Goal: Task Accomplishment & Management: Manage account settings

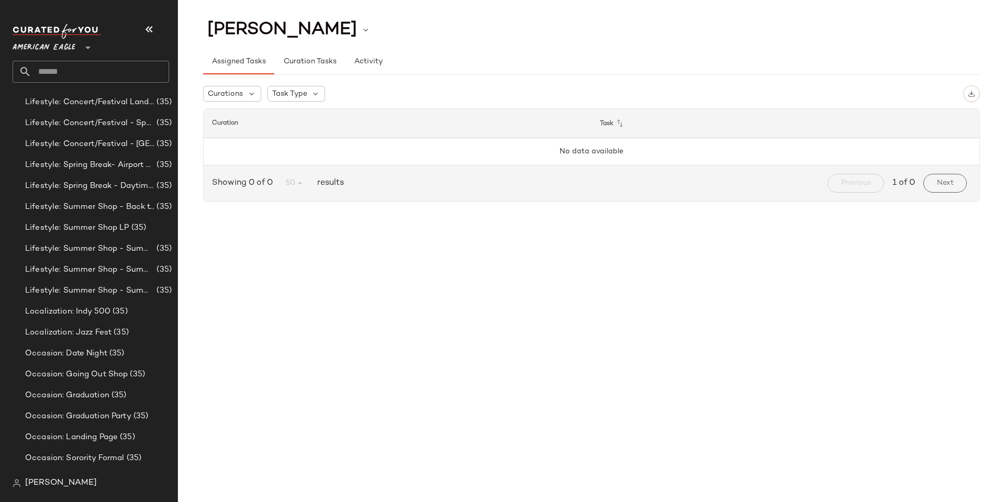
scroll to position [55, 0]
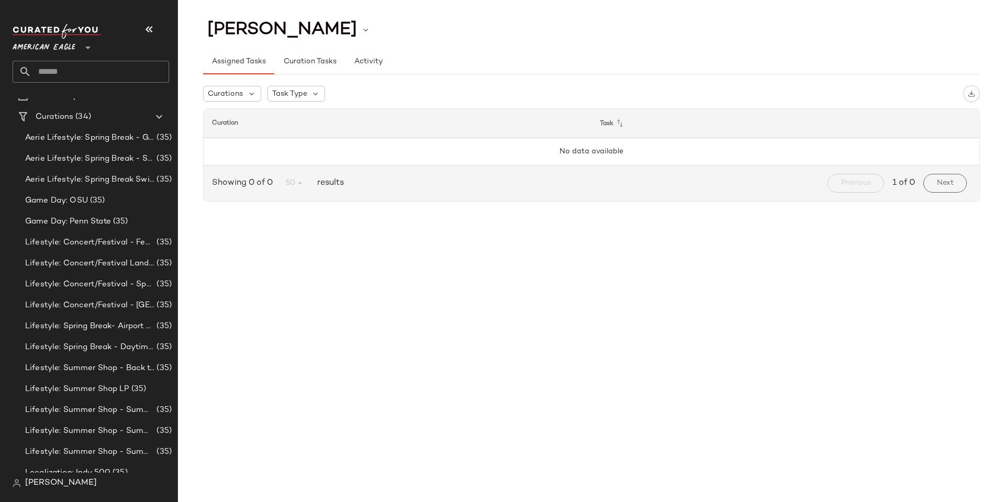
click at [72, 44] on span "American Eagle" at bounding box center [44, 45] width 63 height 19
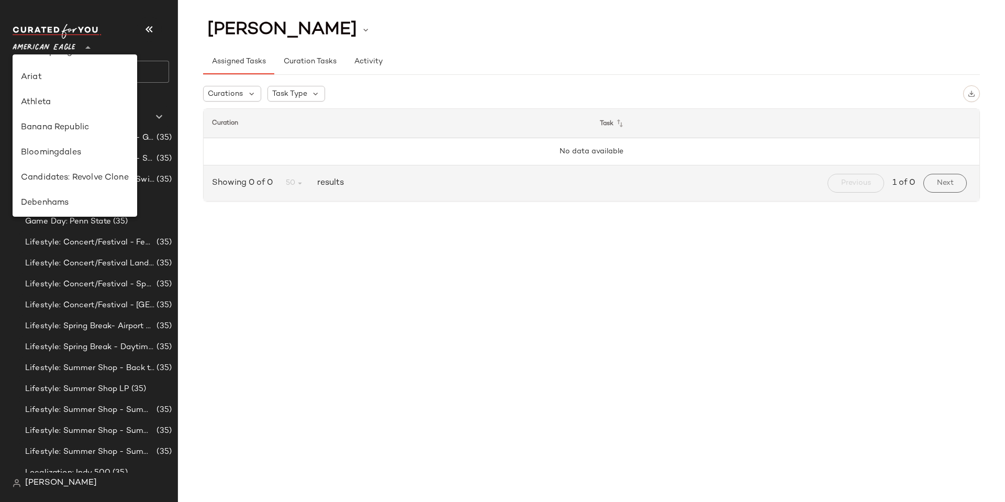
scroll to position [157, 0]
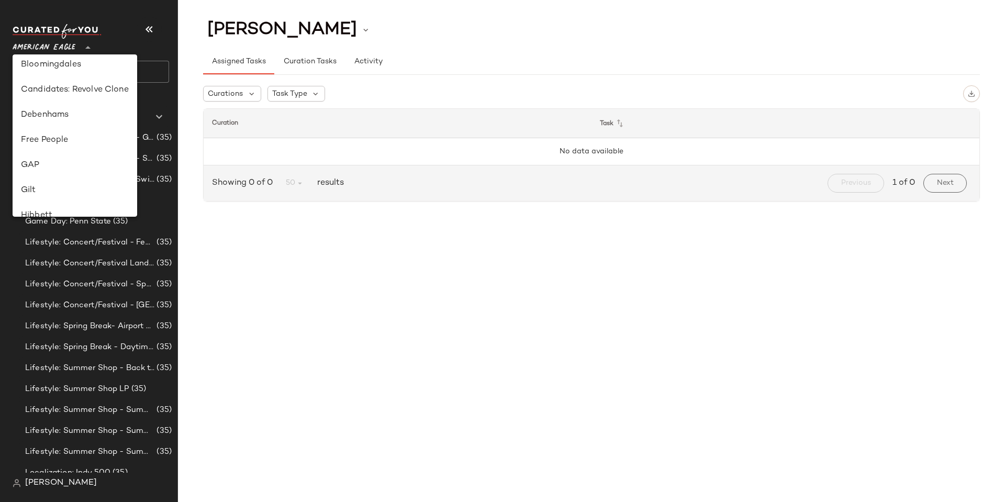
click at [71, 116] on div "Debenhams" at bounding box center [75, 115] width 108 height 13
type input "**"
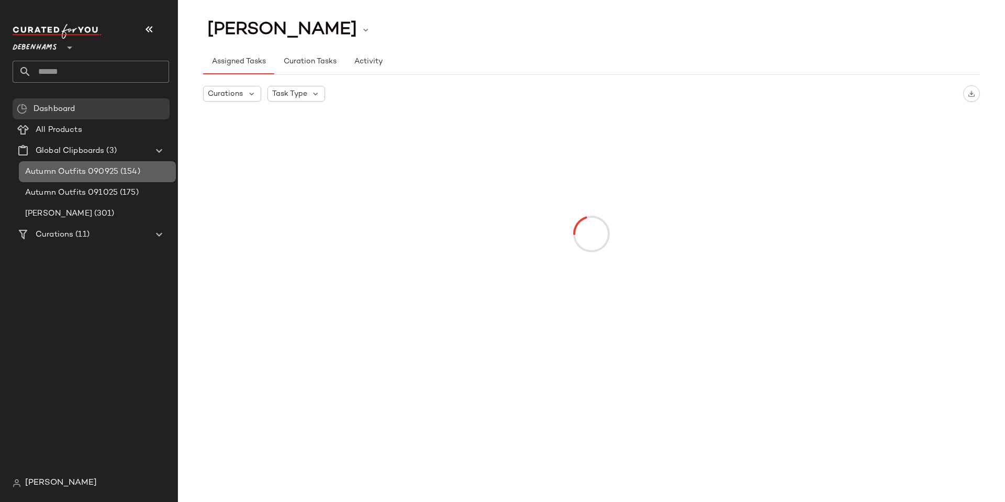
click at [79, 167] on span "Autumn Outfits 090925" at bounding box center [71, 172] width 93 height 12
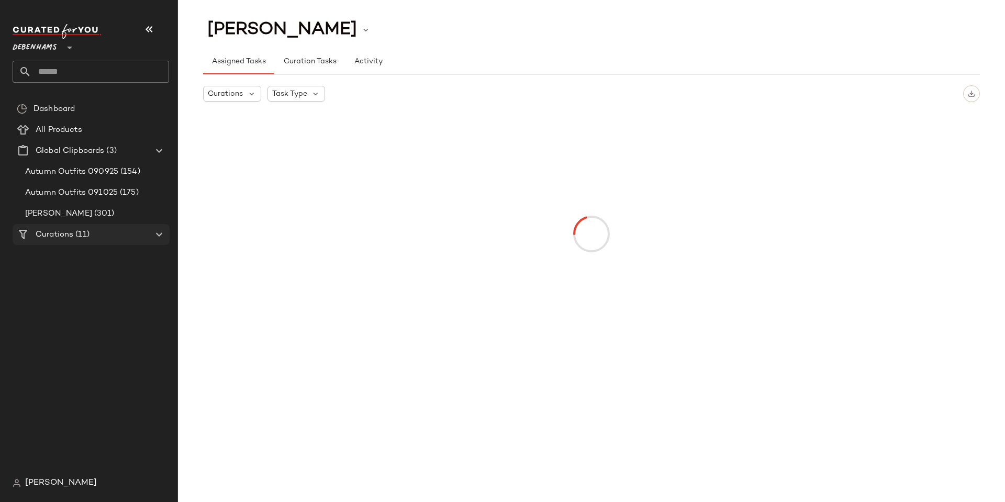
click at [63, 230] on span "Curations" at bounding box center [55, 235] width 38 height 12
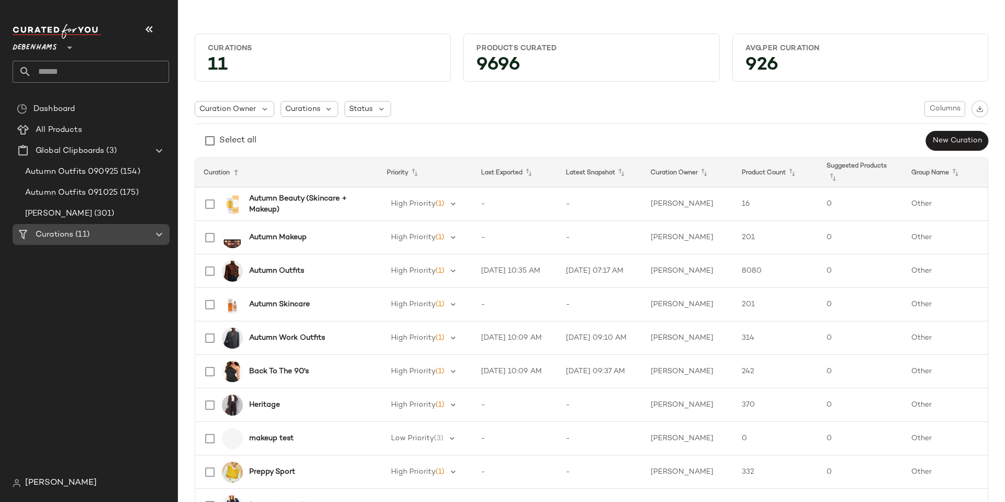
click at [160, 238] on icon at bounding box center [159, 234] width 13 height 13
click at [281, 341] on b "Autumn Work Outfits" at bounding box center [287, 337] width 76 height 11
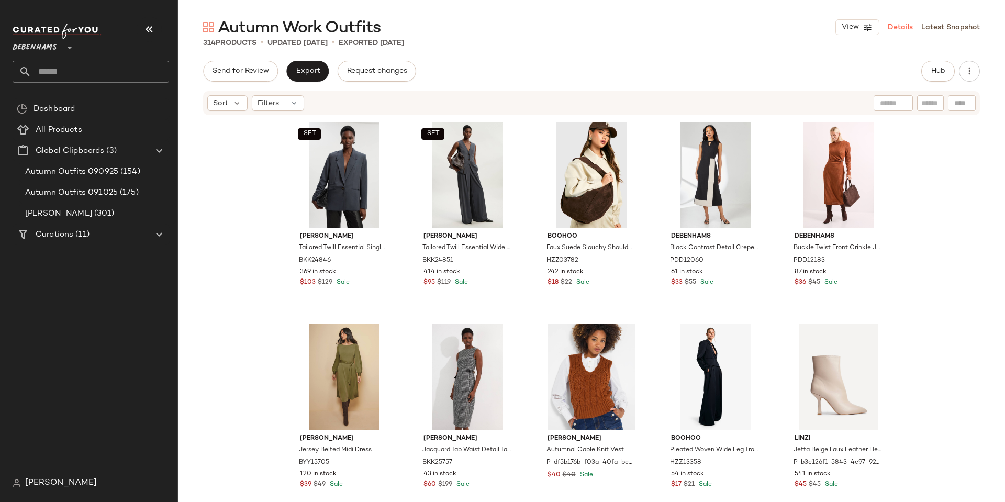
click at [900, 23] on link "Details" at bounding box center [899, 27] width 25 height 11
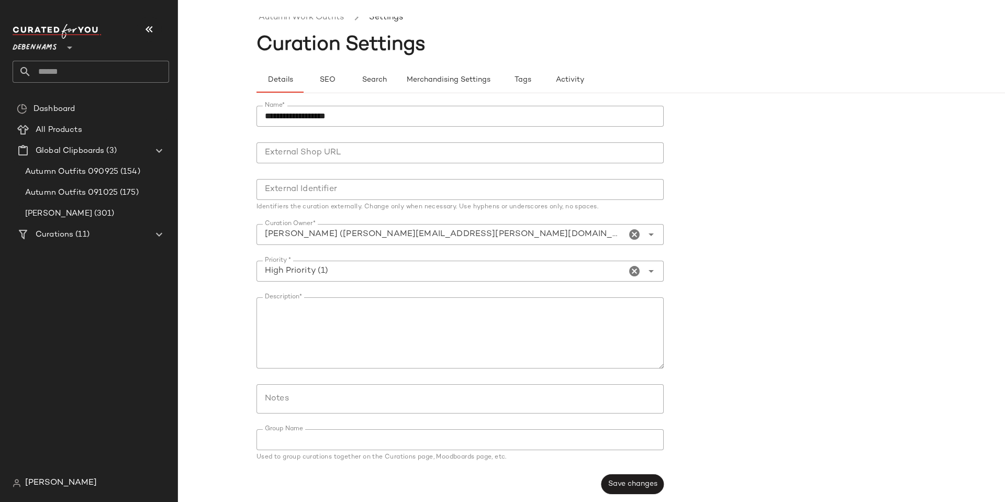
scroll to position [15, 0]
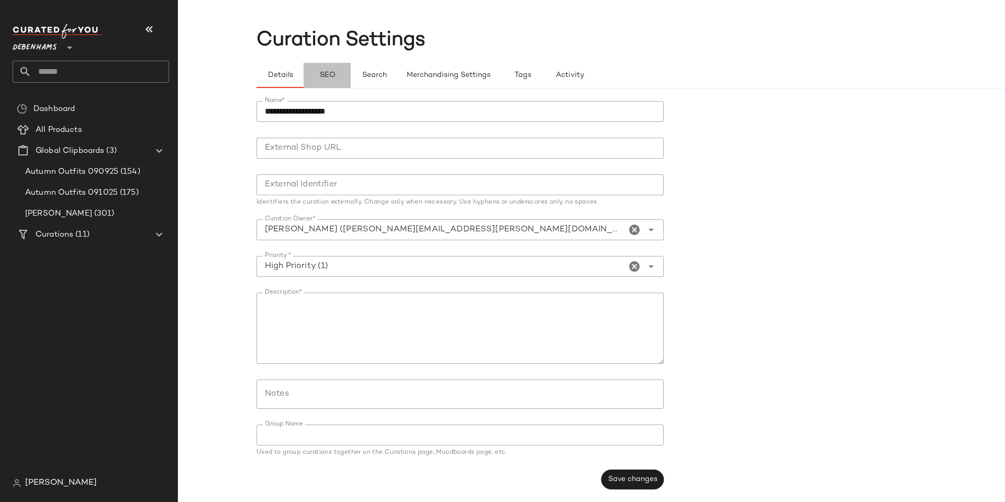
click at [326, 81] on button "SEO" at bounding box center [326, 75] width 47 height 25
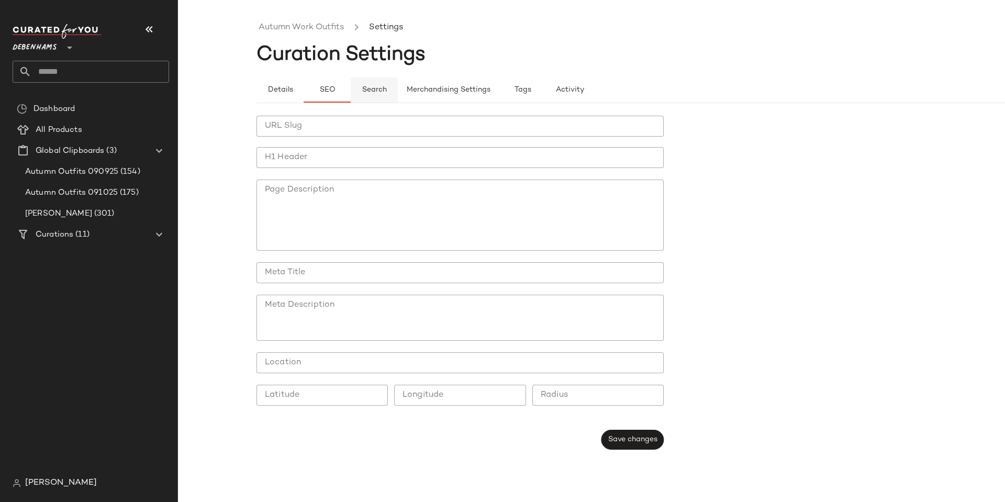
click at [367, 99] on button "Search" at bounding box center [374, 89] width 47 height 25
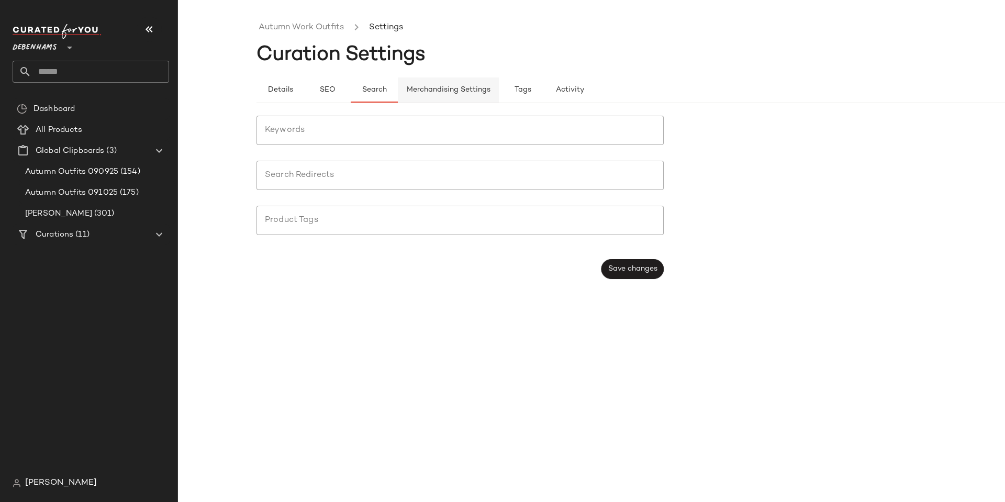
click at [445, 86] on span "Merchandising Settings" at bounding box center [448, 90] width 84 height 8
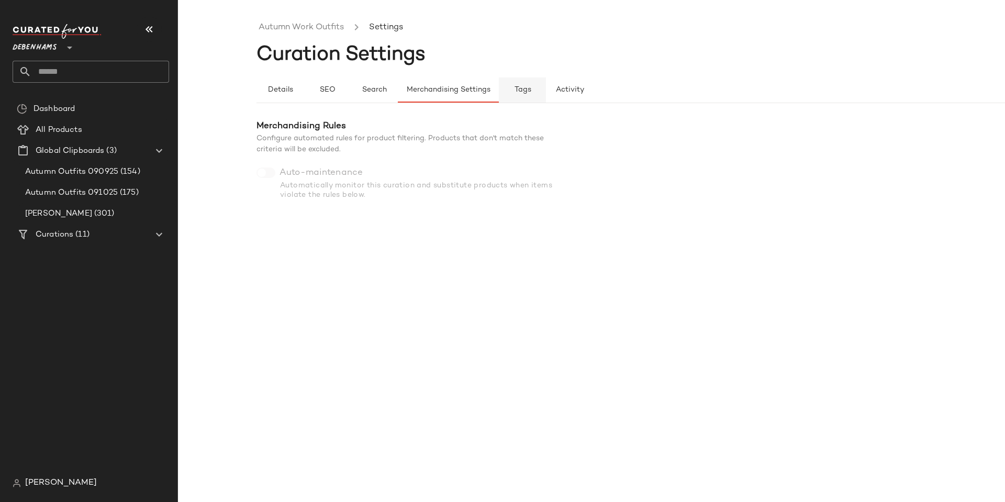
click at [520, 86] on span "Tags" at bounding box center [522, 90] width 17 height 8
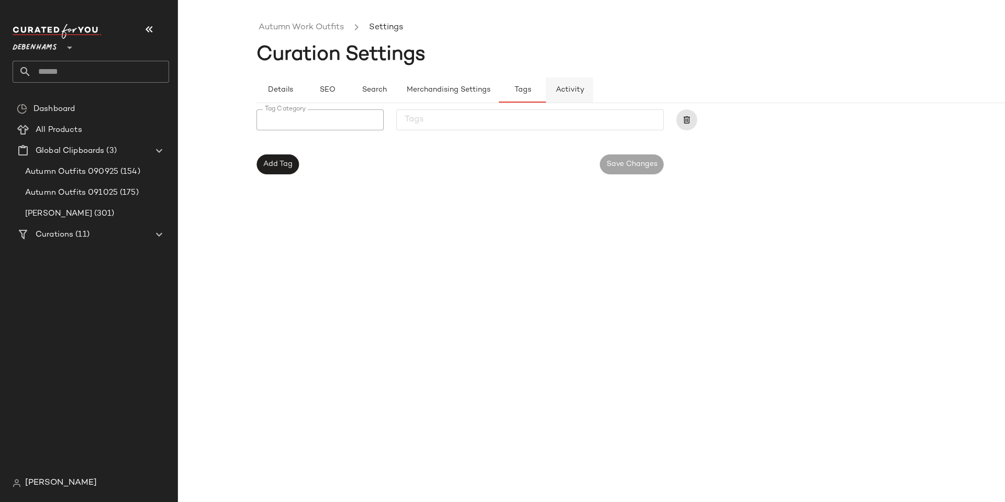
click at [558, 90] on span "Activity" at bounding box center [569, 90] width 29 height 8
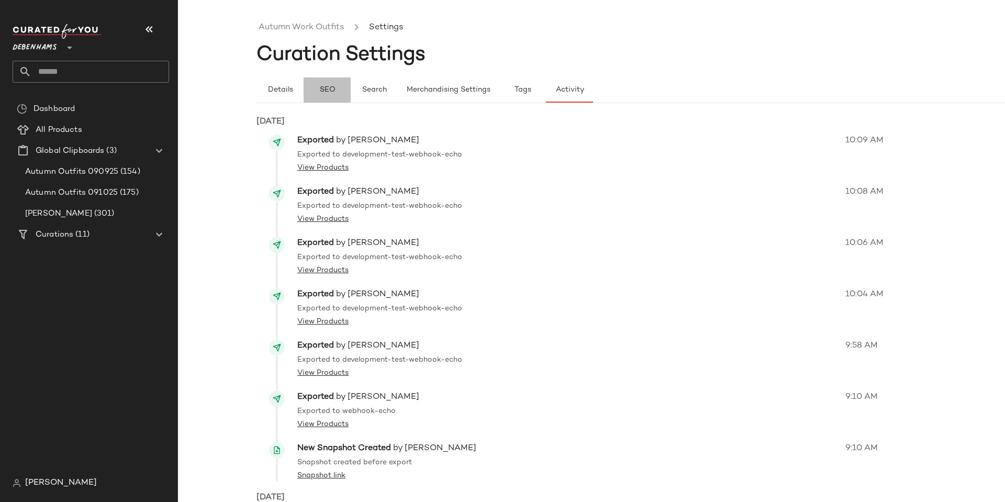
click at [335, 83] on button "SEO" at bounding box center [326, 89] width 47 height 25
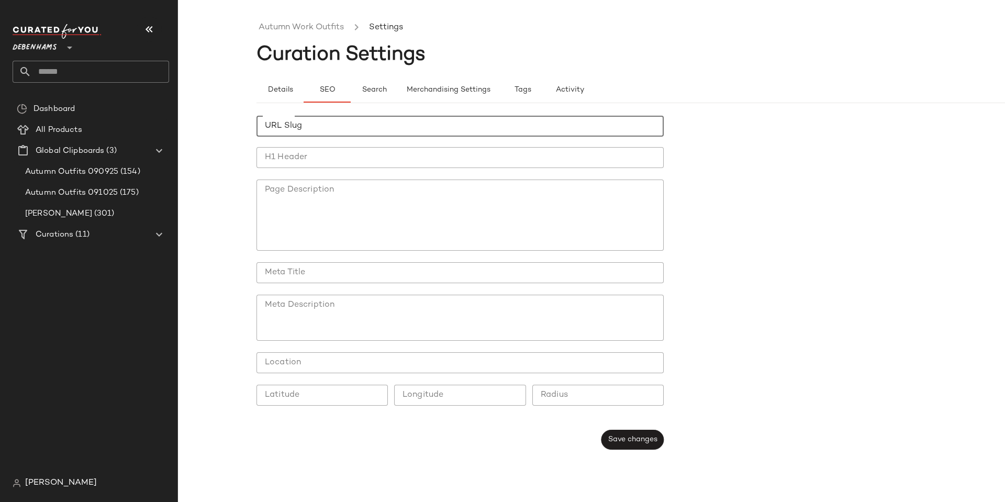
click at [314, 126] on input "URL Slug" at bounding box center [459, 126] width 407 height 21
click at [317, 158] on input "H1 Header" at bounding box center [459, 157] width 407 height 21
click at [313, 184] on textarea "Page Description" at bounding box center [459, 214] width 407 height 71
click at [83, 236] on span "(11)" at bounding box center [81, 235] width 16 height 12
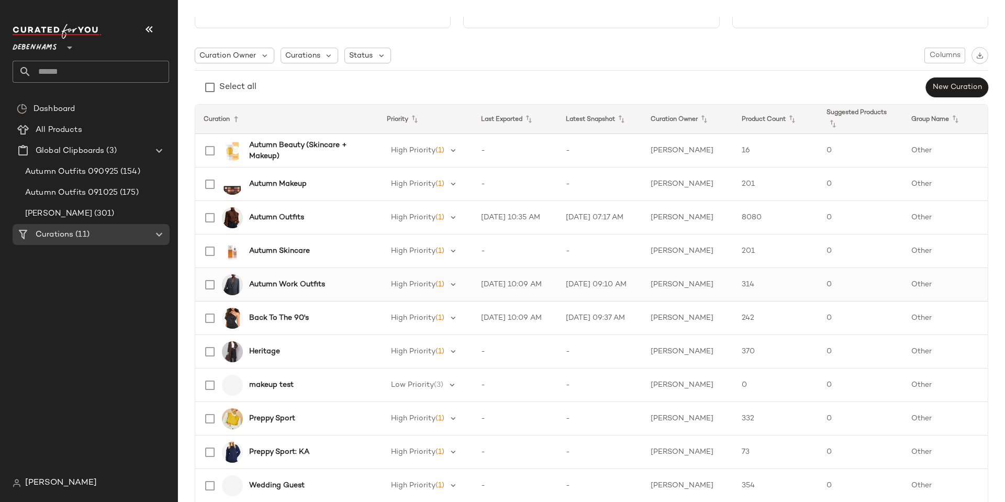
scroll to position [115, 0]
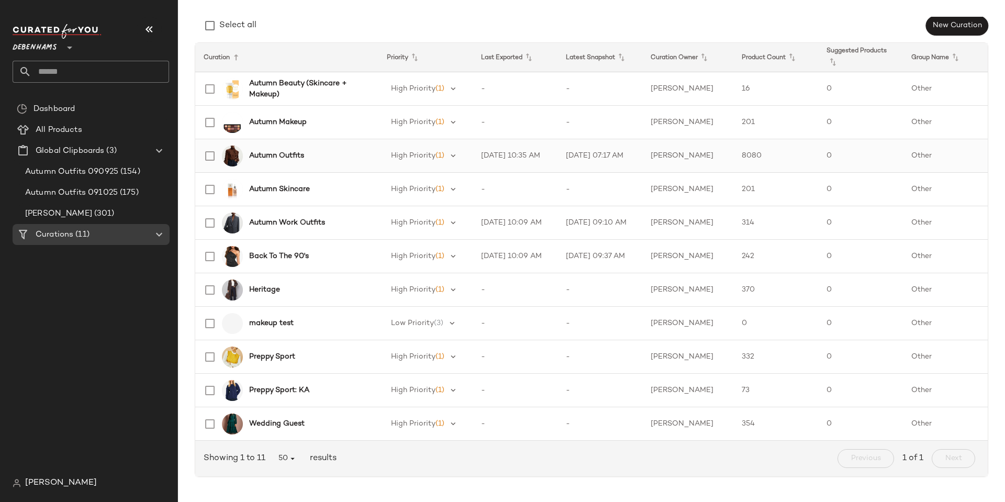
click at [291, 157] on b "Autumn Outfits" at bounding box center [276, 155] width 55 height 11
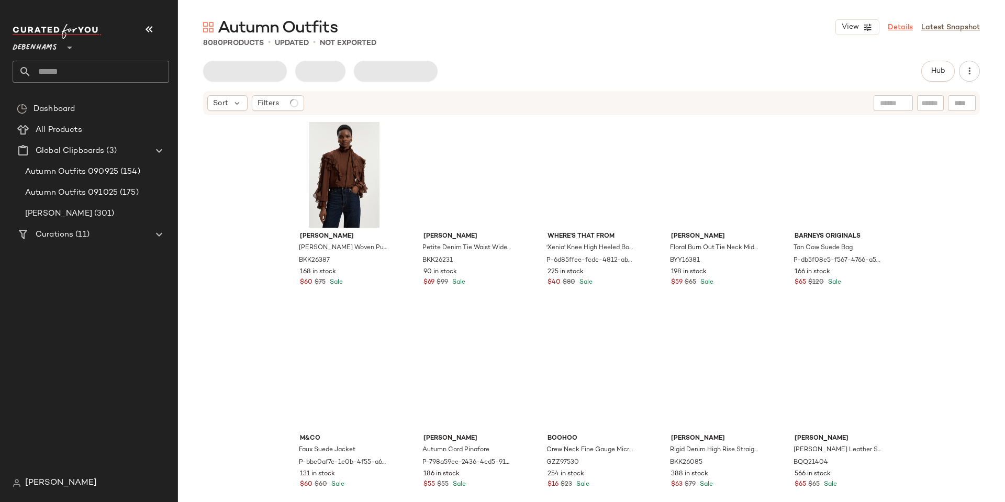
click at [890, 25] on link "Details" at bounding box center [899, 27] width 25 height 11
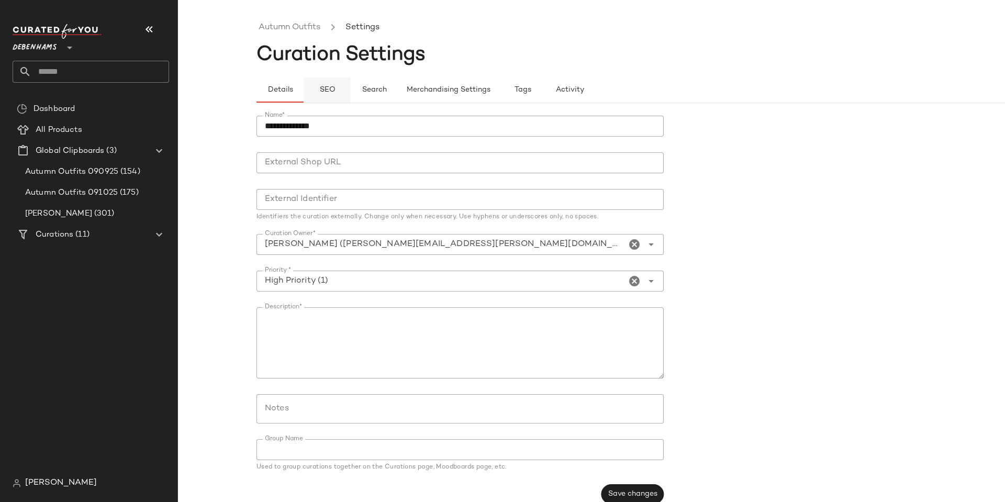
click at [333, 89] on span "SEO" at bounding box center [327, 90] width 16 height 8
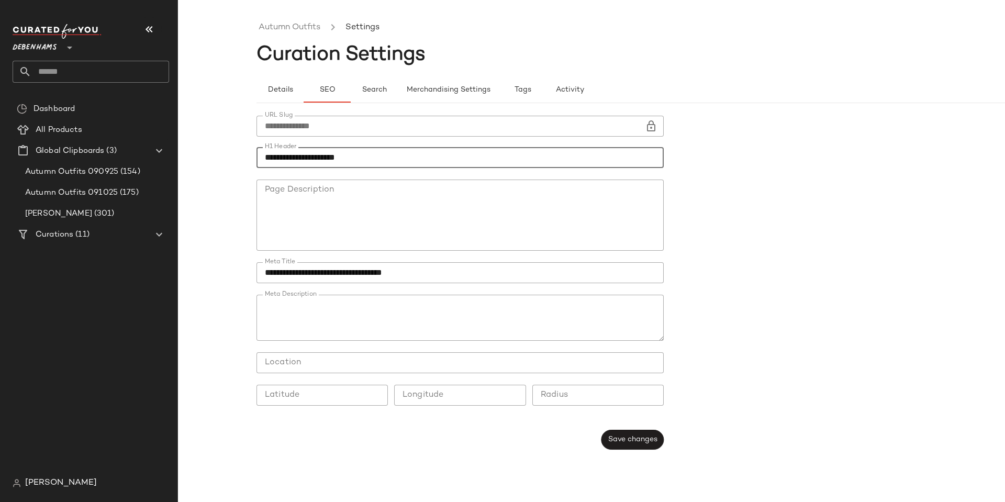
drag, startPoint x: 371, startPoint y: 159, endPoint x: 237, endPoint y: 154, distance: 134.0
click at [237, 154] on div "**********" at bounding box center [502, 259] width 1005 height 485
click at [215, 170] on div "**********" at bounding box center [502, 259] width 1005 height 485
